Goal: Task Accomplishment & Management: Use online tool/utility

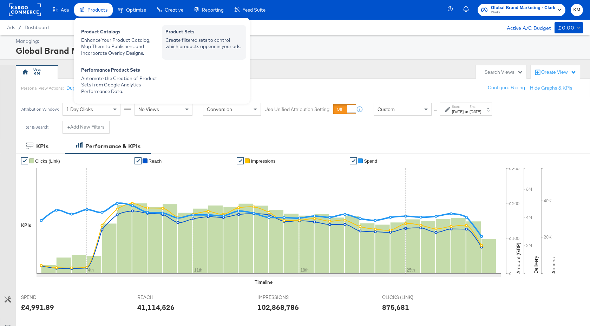
click at [187, 39] on div "Create filtered sets to control which products appear in your ads." at bounding box center [204, 43] width 77 height 13
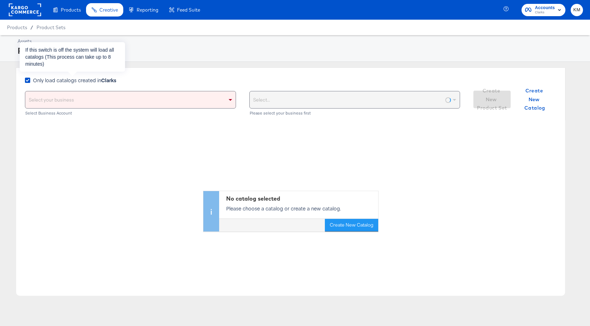
click at [101, 79] on span "Only load catalogs created in Clarks" at bounding box center [74, 80] width 83 height 7
click at [0, 0] on input "Only load catalogs created in Clarks" at bounding box center [0, 0] width 0 height 0
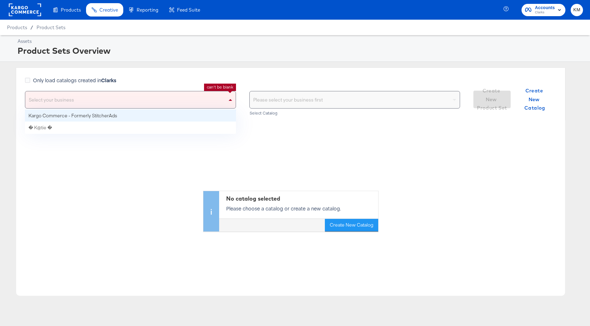
click at [106, 99] on div "Select your business" at bounding box center [130, 99] width 211 height 17
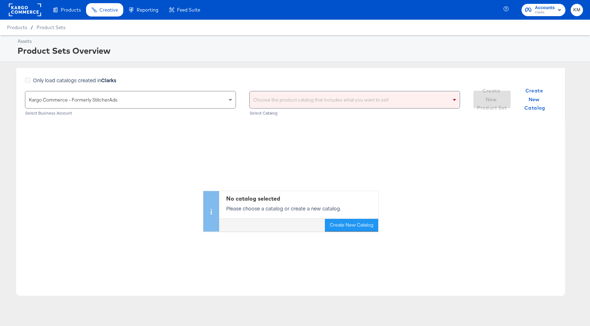
click at [261, 95] on div "Choose the product catalog that includes what you want to sell" at bounding box center [355, 99] width 211 height 17
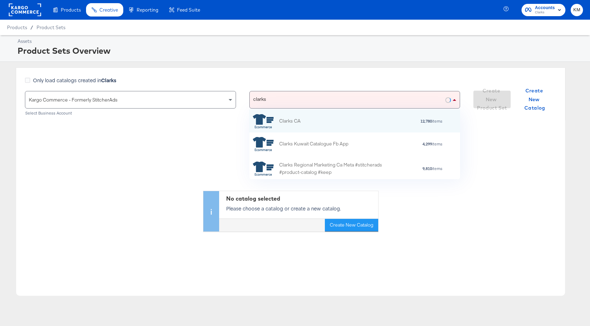
scroll to position [70, 211]
type input "clarks"
click at [275, 101] on div "[PERSON_NAME]" at bounding box center [348, 99] width 196 height 17
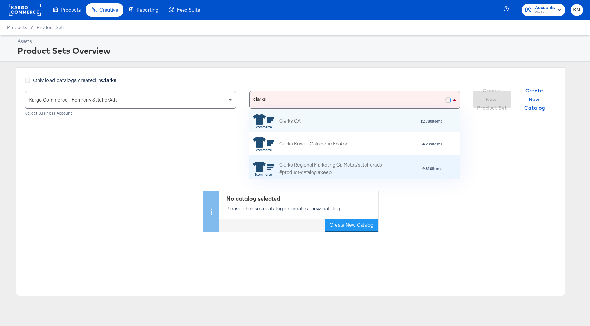
click at [312, 165] on div "Clarks Regional Marketing Ca Meta #stitcherads #product-catalog #keep" at bounding box center [340, 168] width 123 height 15
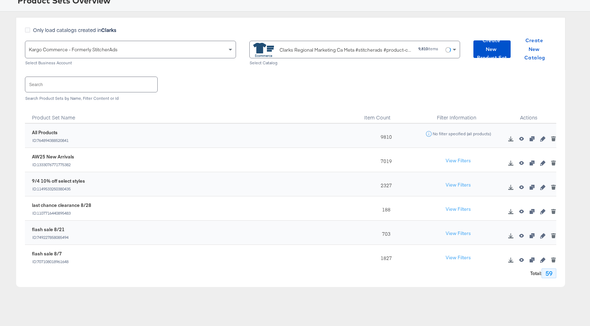
scroll to position [51, 0]
click at [543, 187] on icon "button" at bounding box center [543, 187] width 5 height 5
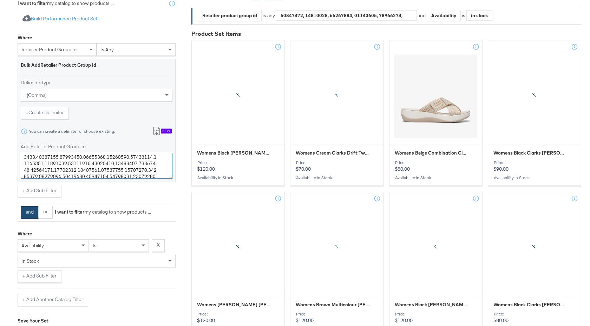
scroll to position [241, 0]
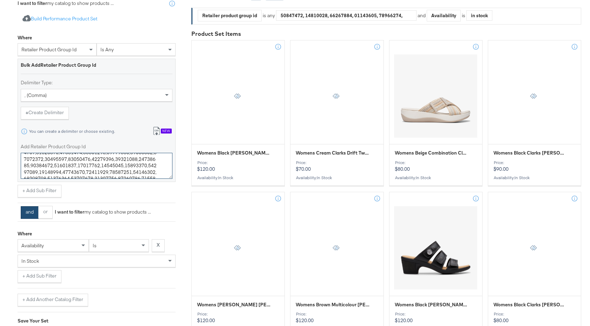
drag, startPoint x: 24, startPoint y: 160, endPoint x: 177, endPoint y: 189, distance: 156.1
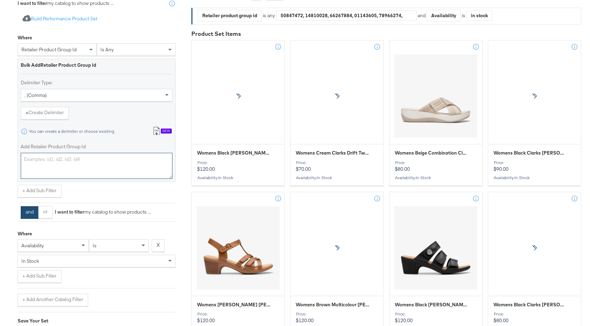
scroll to position [0, 0]
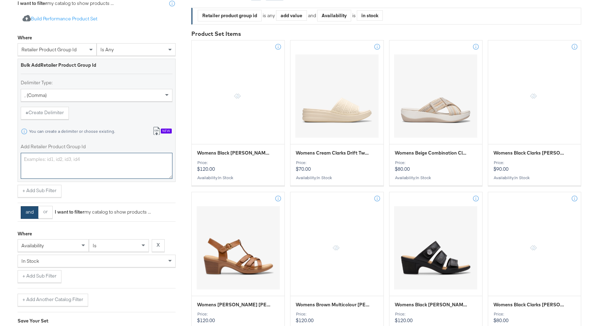
paste textarea "26153160 26154366 26176918 26153157 26153159 26176920 26153158 26154364 2617942…"
type textarea "26153160 26154366 26176918 26153157 26153159 26176920 26153158 26154364 2617942…"
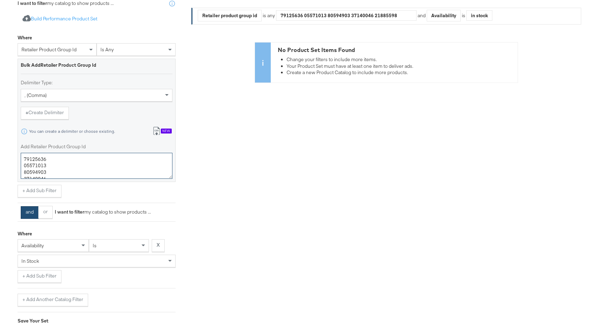
drag, startPoint x: 48, startPoint y: 176, endPoint x: 16, endPoint y: 134, distance: 53.2
click at [16, 134] on div "Select Business & Catalog Kargo Commerce - Formerly StitcherAds Select Business…" at bounding box center [295, 163] width 590 height 485
paste textarea "26153160,26154366,26176918,26153157,26153159,26176920,26153158,26154364,2617942…"
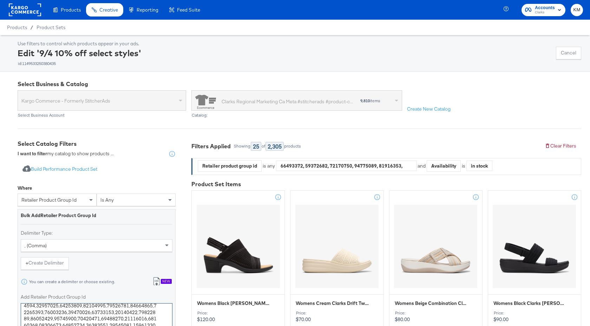
type textarea "26153160,26154366,26176918,26153157,26153159,26176920,26153158,26154364,2617942…"
click at [29, 11] on rect at bounding box center [25, 10] width 32 height 13
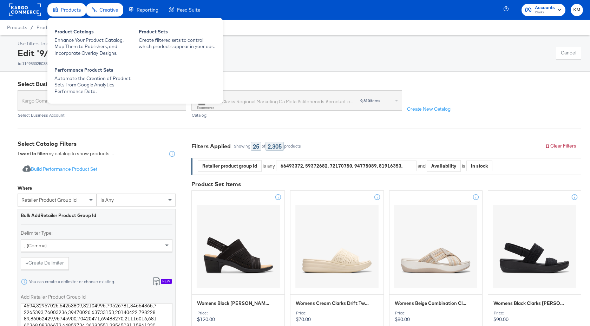
click at [70, 7] on span "Products" at bounding box center [71, 10] width 20 height 6
click at [68, 38] on div "Enhance Your Product Catalog, Map Them to Publishers, and Incorporate Overlay D…" at bounding box center [92, 47] width 77 height 20
